Goal: Task Accomplishment & Management: Use online tool/utility

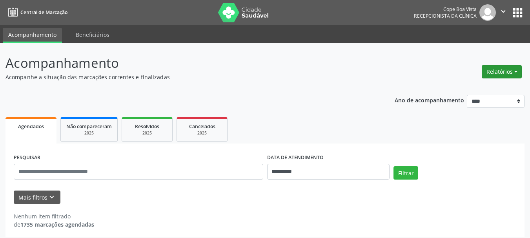
click at [510, 75] on button "Relatórios" at bounding box center [501, 71] width 40 height 13
click at [460, 85] on link "Agendamentos" at bounding box center [479, 88] width 84 height 11
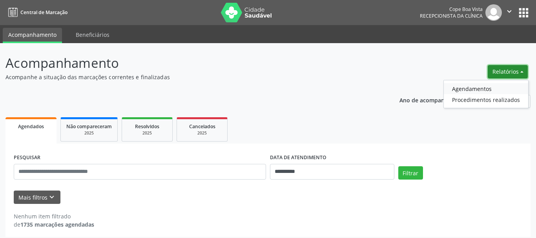
select select "*"
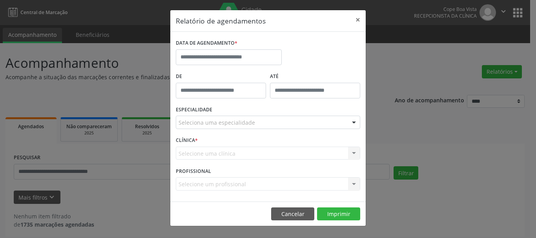
drag, startPoint x: 225, startPoint y: 44, endPoint x: 218, endPoint y: 53, distance: 11.8
click at [225, 43] on label "DATA DE AGENDAMENTO *" at bounding box center [207, 43] width 62 height 12
click at [218, 53] on input "text" at bounding box center [229, 57] width 106 height 16
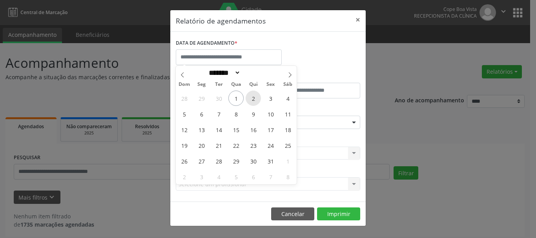
click at [251, 97] on span "2" at bounding box center [252, 98] width 15 height 15
type input "**********"
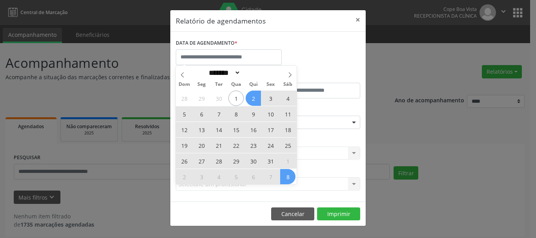
click at [343, 129] on div "ESPECIALIDADE Seleciona uma especialidade Todas as especialidades Alergologia A…" at bounding box center [268, 119] width 188 height 31
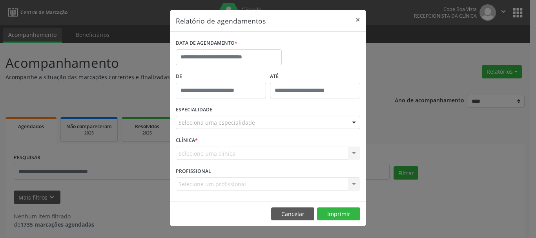
click at [351, 122] on div at bounding box center [354, 122] width 12 height 13
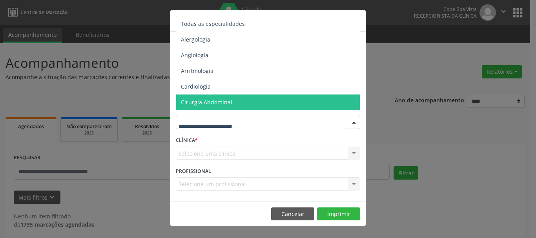
click at [218, 125] on input "text" at bounding box center [260, 126] width 165 height 16
click at [214, 136] on div "CLÍNICA * Selecione uma clínica Nenhum resultado encontrado para: " " Não há ne…" at bounding box center [268, 149] width 188 height 31
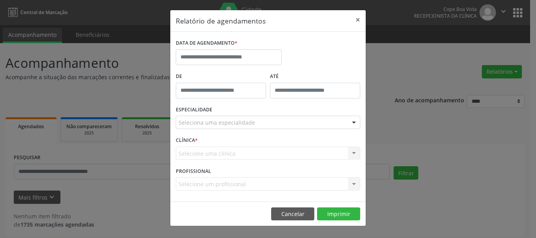
click at [235, 47] on span "*" at bounding box center [235, 43] width 3 height 7
click at [224, 52] on input "text" at bounding box center [229, 57] width 106 height 16
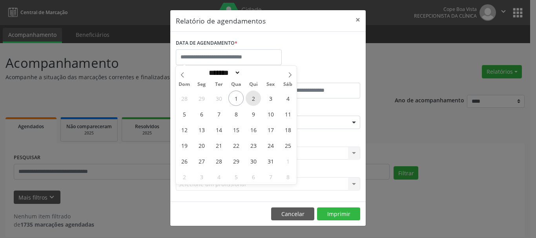
click at [247, 94] on span "2" at bounding box center [252, 98] width 15 height 15
type input "**********"
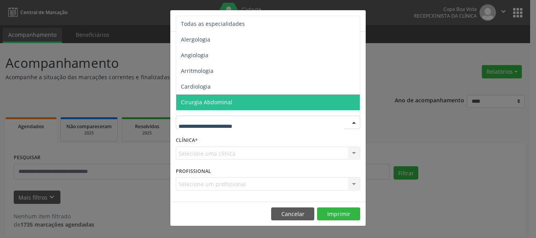
click at [276, 121] on div at bounding box center [268, 122] width 184 height 13
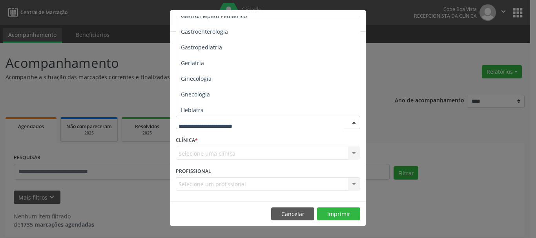
scroll to position [627, 0]
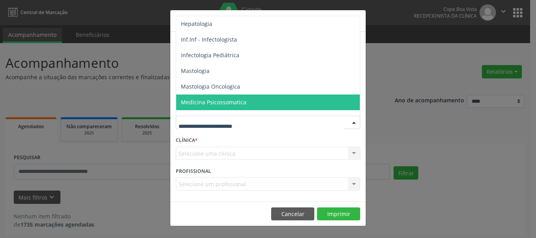
click at [246, 130] on input "text" at bounding box center [260, 126] width 165 height 16
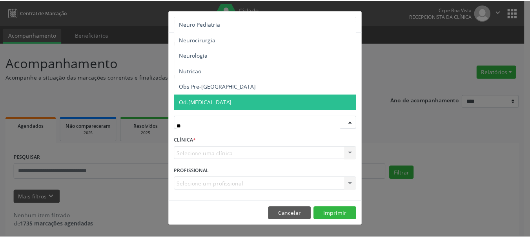
scroll to position [0, 0]
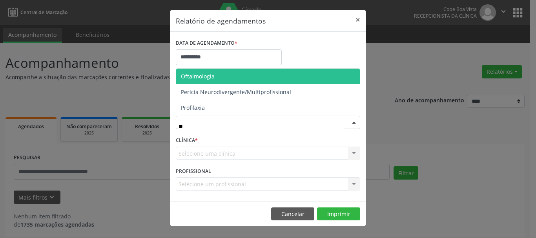
click at [251, 79] on span "Oftalmologia" at bounding box center [267, 77] width 183 height 16
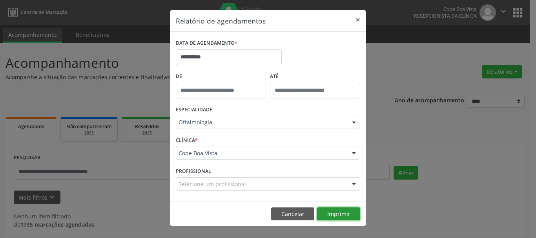
click at [331, 209] on button "Imprimir" at bounding box center [338, 213] width 43 height 13
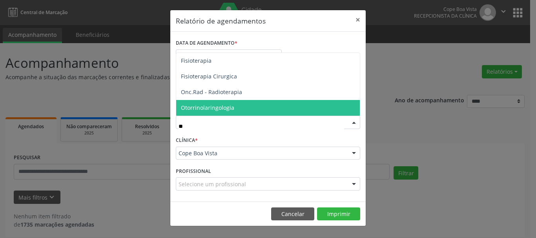
type input "***"
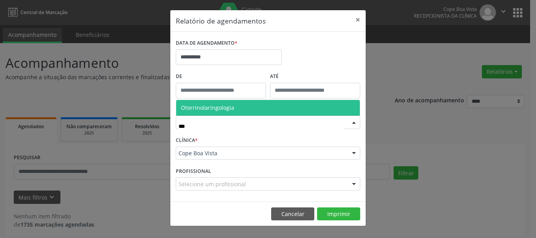
click at [216, 111] on span "Otorrinolaringologia" at bounding box center [207, 107] width 53 height 7
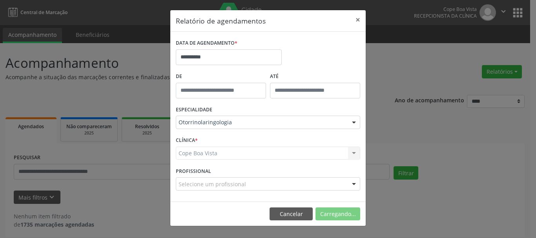
click at [216, 111] on div "ESPECIALIDADE Otorrinolaringologia Todas as especialidades Alergologia Angiolog…" at bounding box center [268, 119] width 188 height 31
click at [361, 216] on footer "Cancelar Imprimir" at bounding box center [267, 213] width 195 height 25
click at [354, 215] on button "Imprimir" at bounding box center [338, 213] width 43 height 13
click at [278, 216] on button "Cancelar" at bounding box center [292, 213] width 43 height 13
